Goal: Information Seeking & Learning: Check status

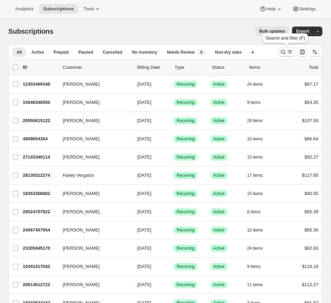
click at [283, 51] on icon "Search and filter results" at bounding box center [282, 52] width 7 height 7
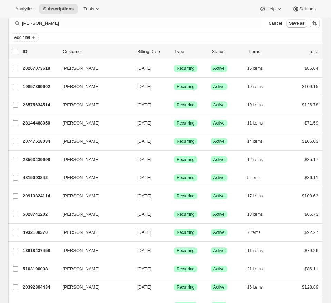
scroll to position [7, 0]
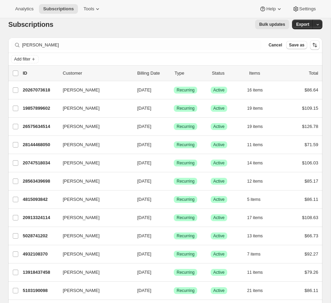
click at [69, 39] on div "Filter subscribers [PERSON_NAME] Cancel Save as" at bounding box center [165, 45] width 314 height 15
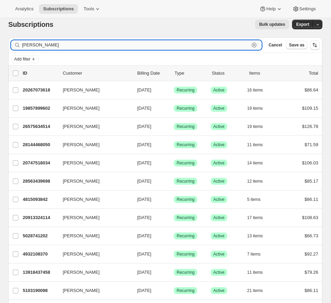
click at [58, 44] on input "[PERSON_NAME]" at bounding box center [135, 45] width 227 height 10
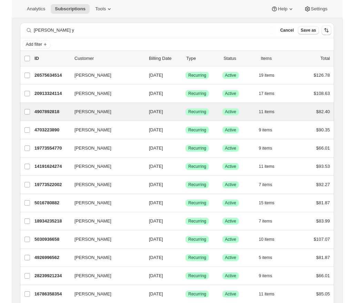
scroll to position [0, 0]
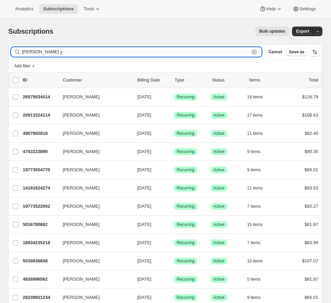
click at [54, 54] on input "[PERSON_NAME] y" at bounding box center [135, 52] width 227 height 10
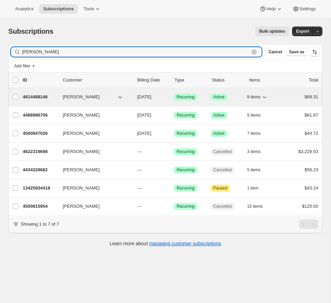
type input "[PERSON_NAME]"
click at [285, 96] on div "4614488146 [PERSON_NAME] [DATE] Success Recurring Success Active 8 items $69.31" at bounding box center [170, 97] width 295 height 10
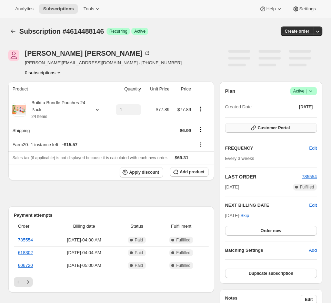
click at [277, 129] on span "Customer Portal" at bounding box center [273, 128] width 32 height 6
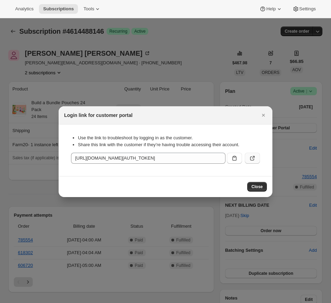
click at [253, 161] on icon ":rc8:" at bounding box center [252, 158] width 7 height 7
